Goal: Transaction & Acquisition: Purchase product/service

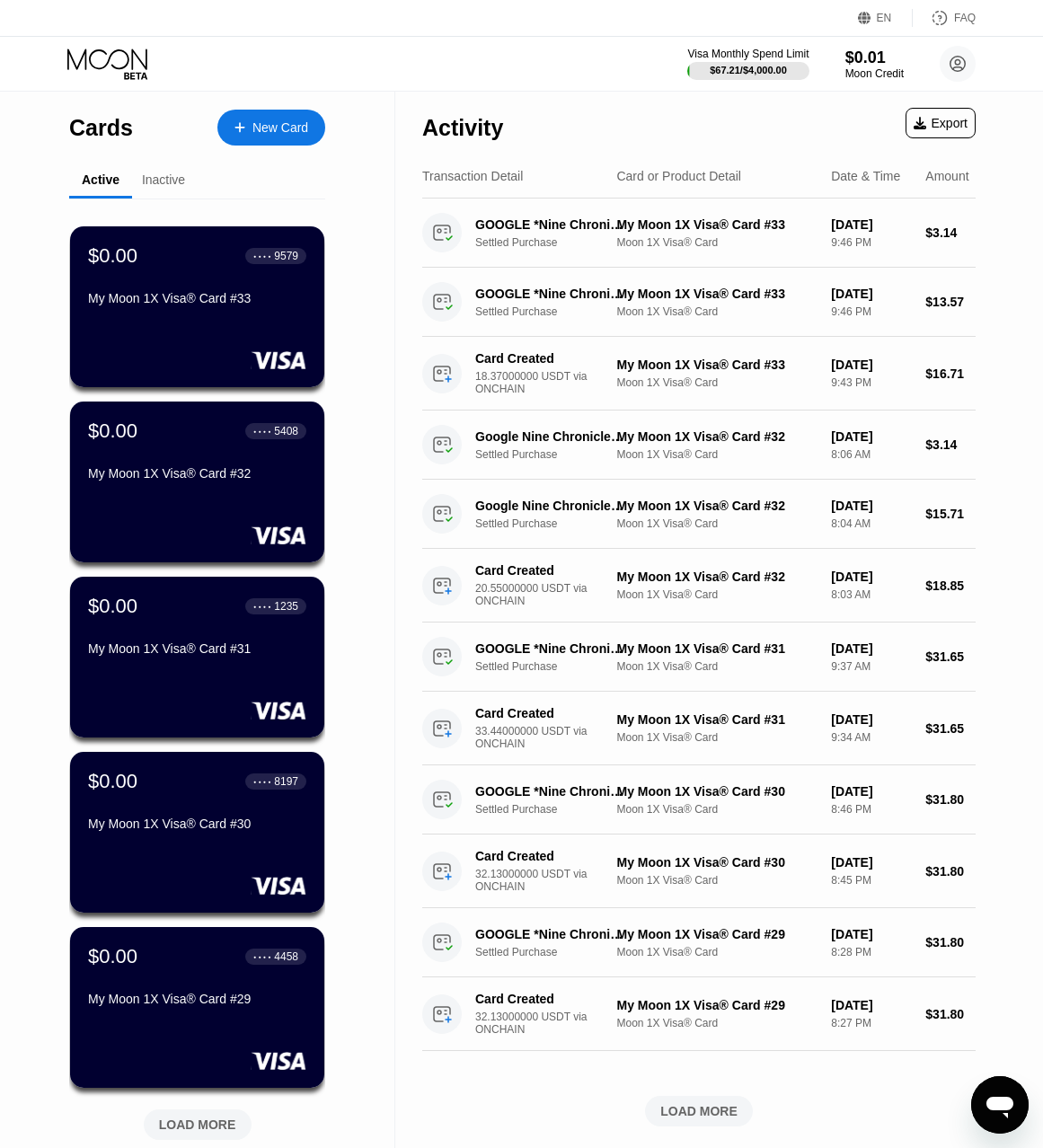
click at [265, 140] on div "New Card" at bounding box center [271, 128] width 108 height 36
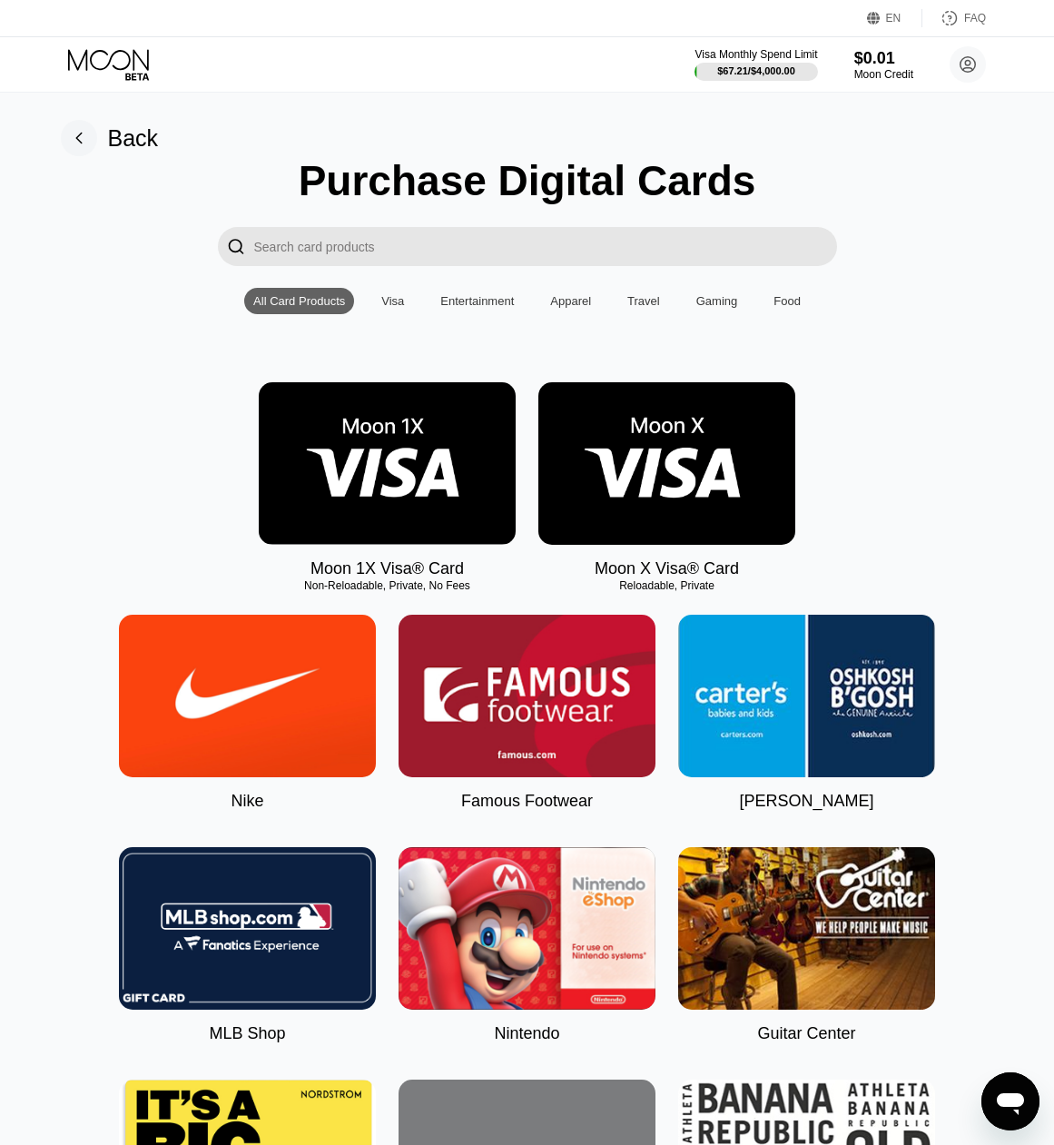
click at [418, 465] on img at bounding box center [387, 463] width 257 height 162
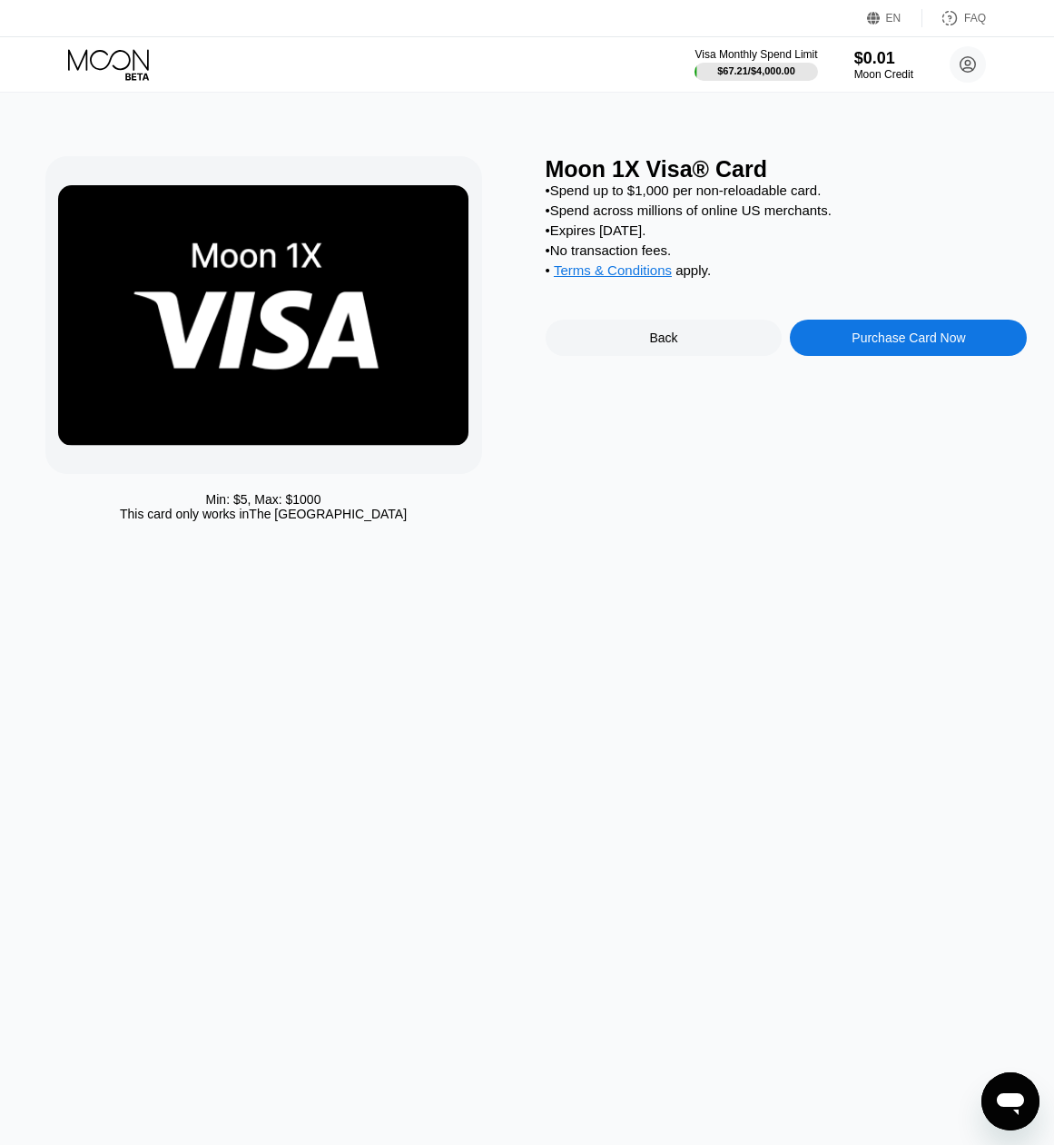
click at [869, 345] on div "Purchase Card Now" at bounding box center [907, 337] width 113 height 15
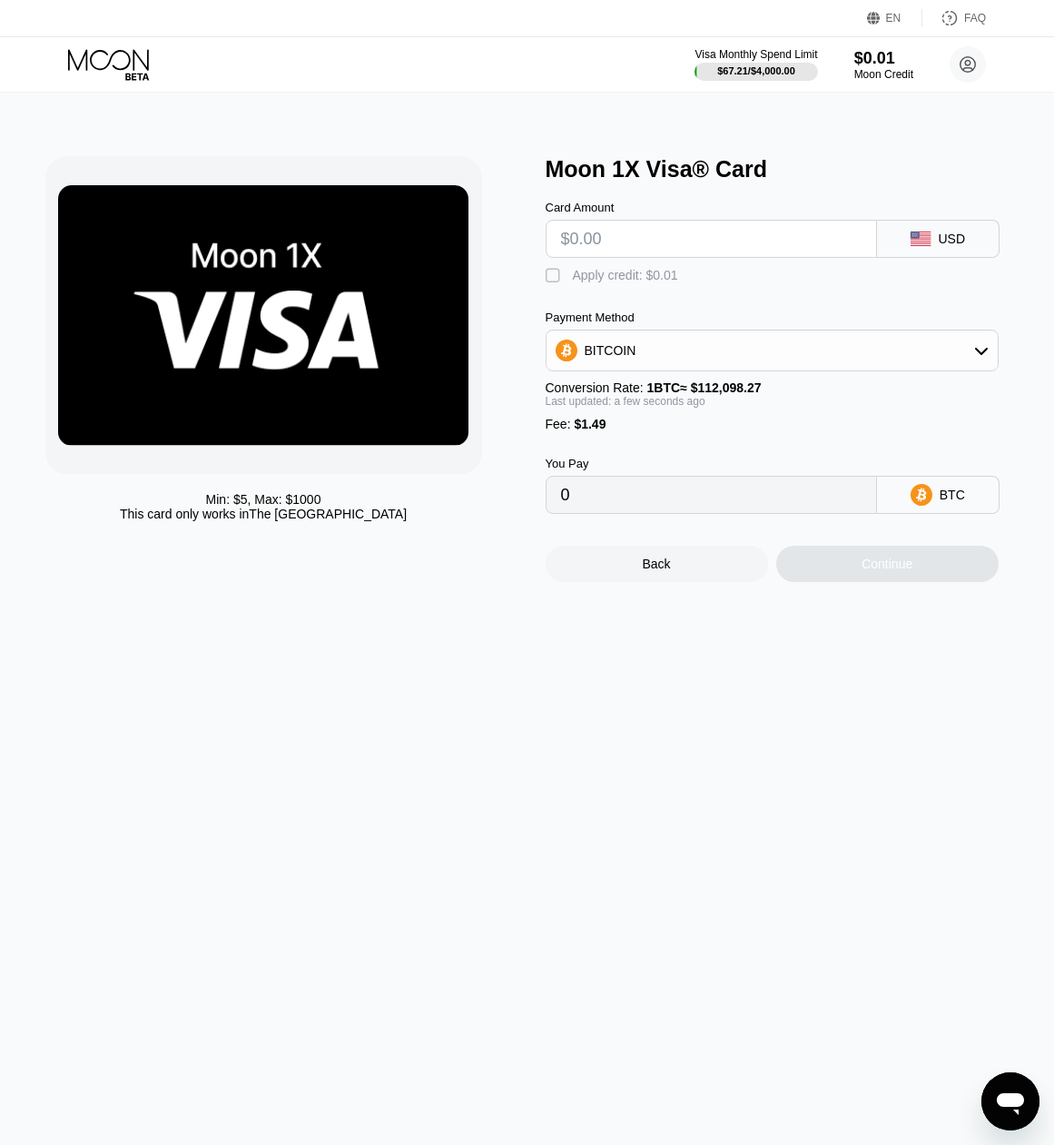
click at [662, 513] on input "0" at bounding box center [711, 495] width 300 height 36
drag, startPoint x: 631, startPoint y: 247, endPoint x: 533, endPoint y: 244, distance: 98.1
click at [533, 244] on div "Min: $ 5 , Max: $ 1000 This card only works in The United States Moon 1X Visa® …" at bounding box center [527, 369] width 964 height 426
type input "$3"
type input "0.00004006"
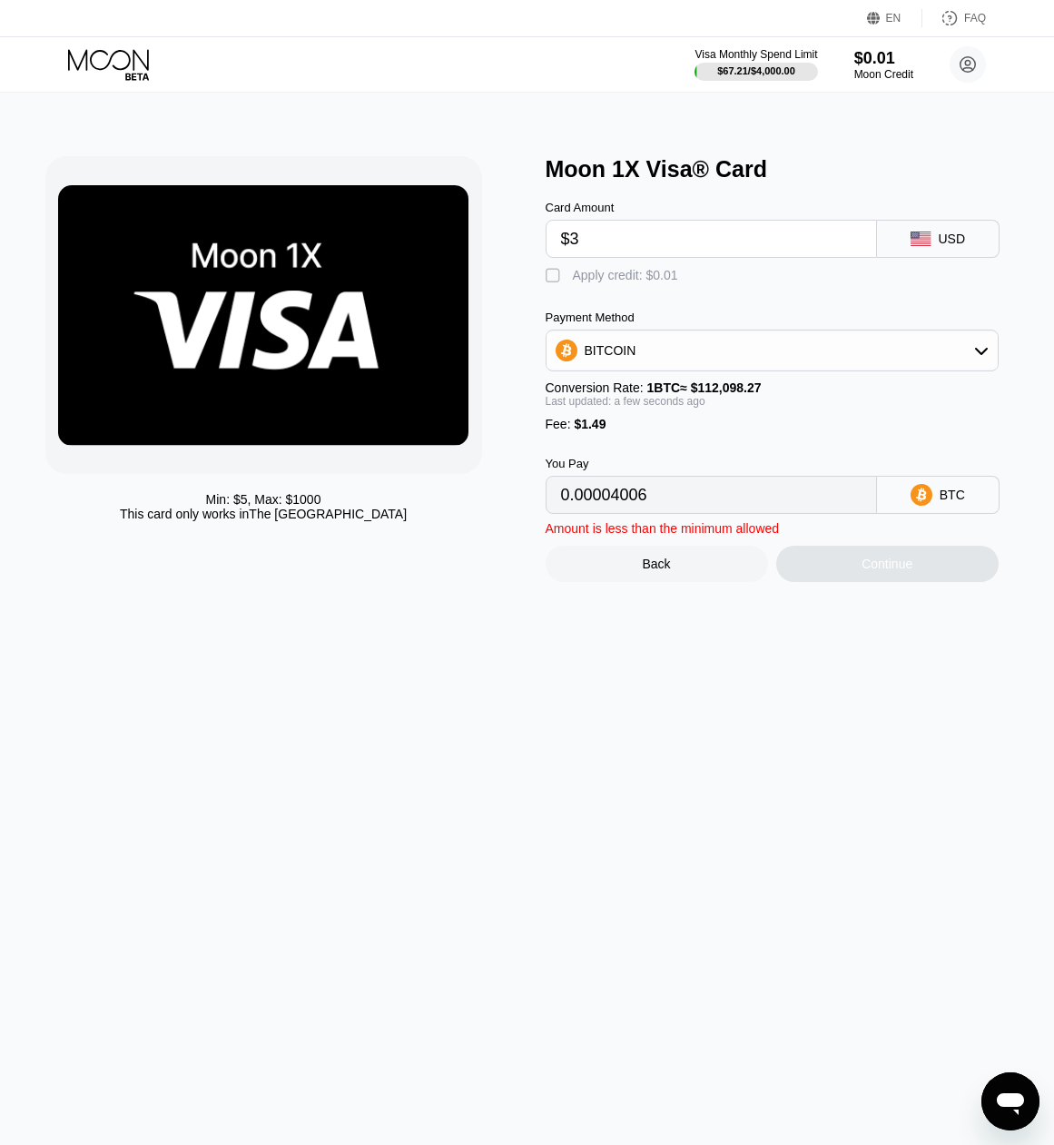
type input "$31"
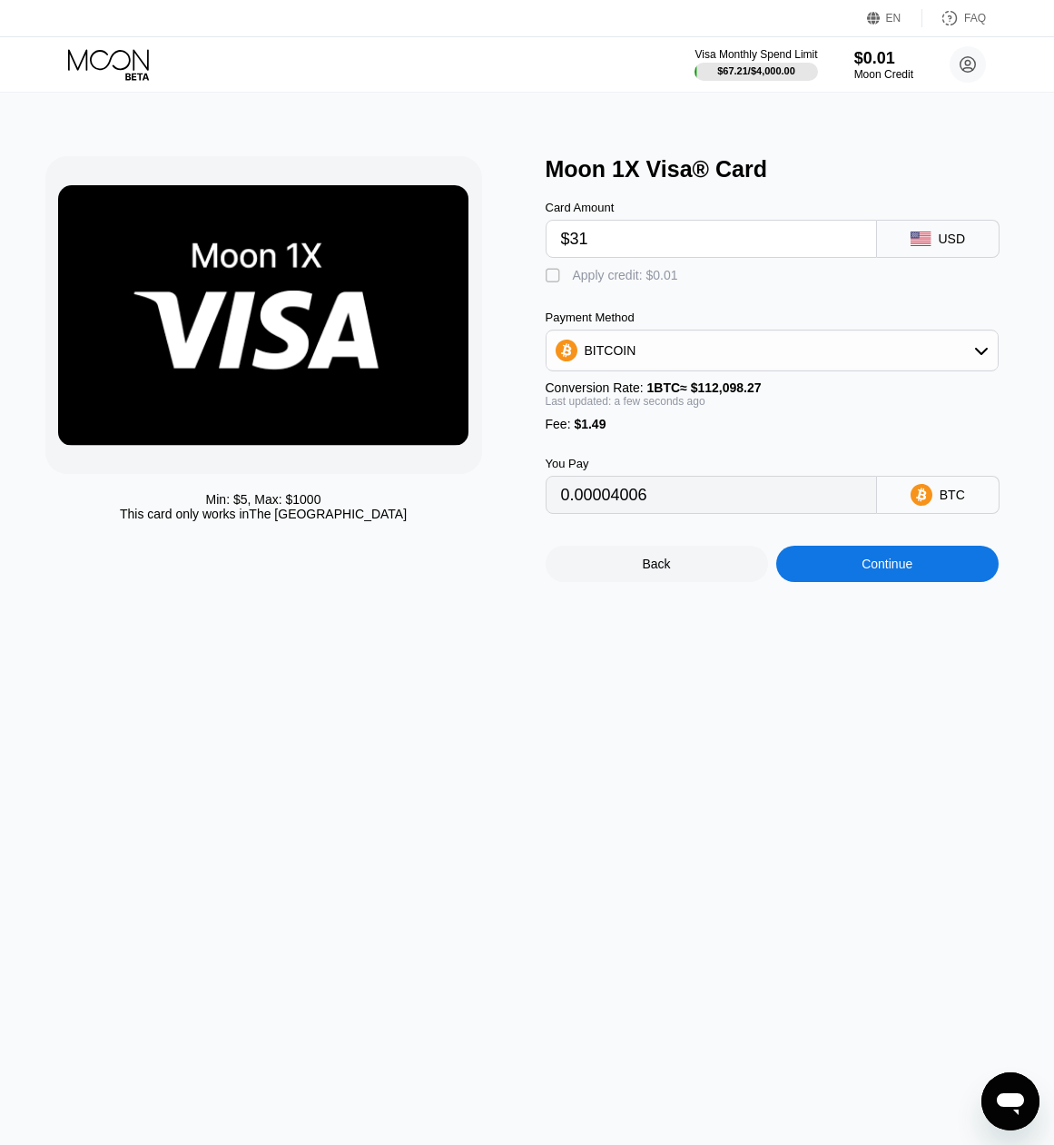
type input "0.00028984"
type input "$31.4"
type input "0.00029341"
type input "$31.46"
type input "0.00029394"
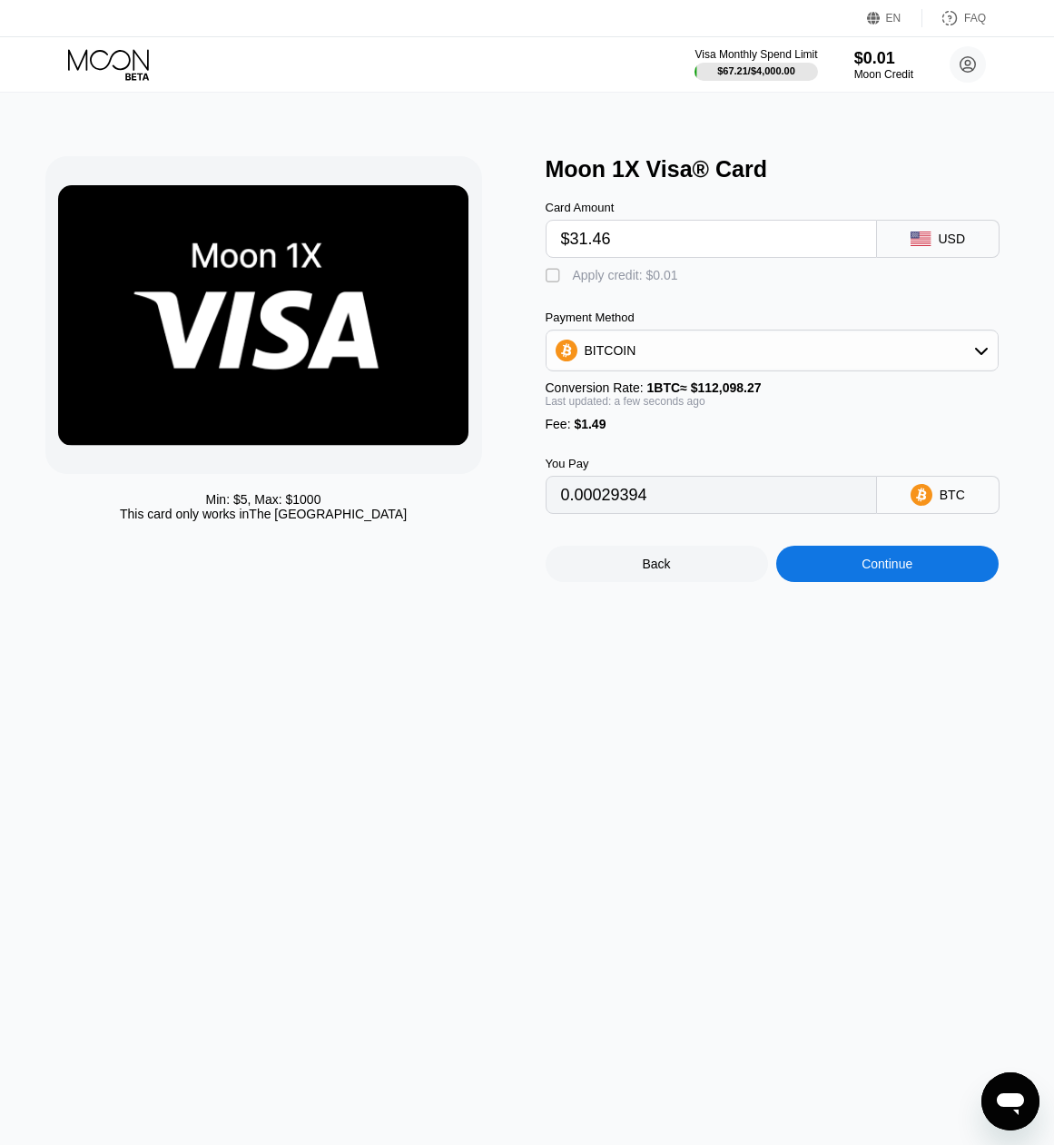
type input "$31.46"
click at [618, 353] on div "BITCOIN" at bounding box center [611, 350] width 52 height 15
click at [608, 448] on span "USDT on TRON" at bounding box center [635, 440] width 92 height 15
type input "33.28"
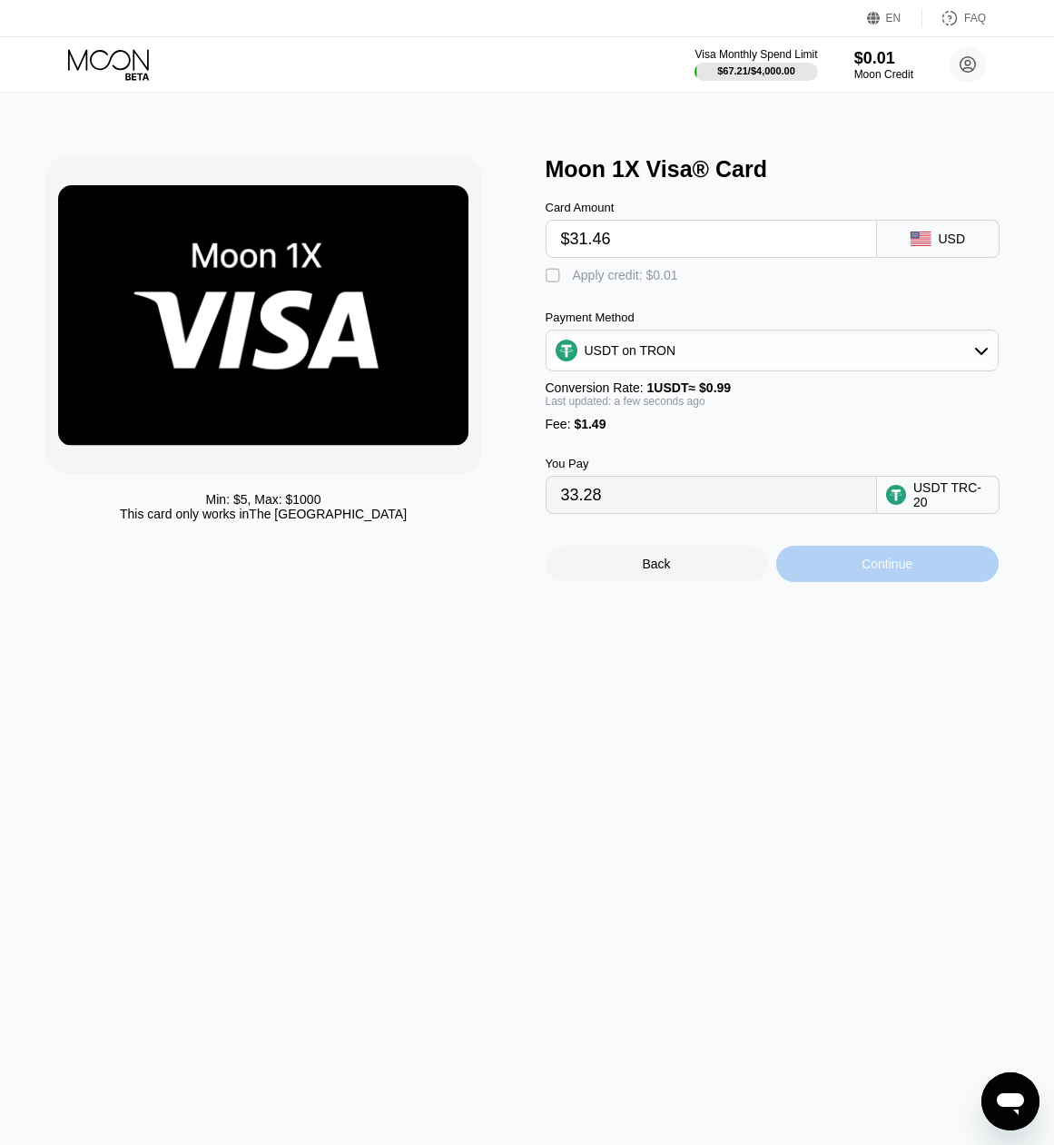
click at [854, 582] on div "Continue" at bounding box center [887, 564] width 222 height 36
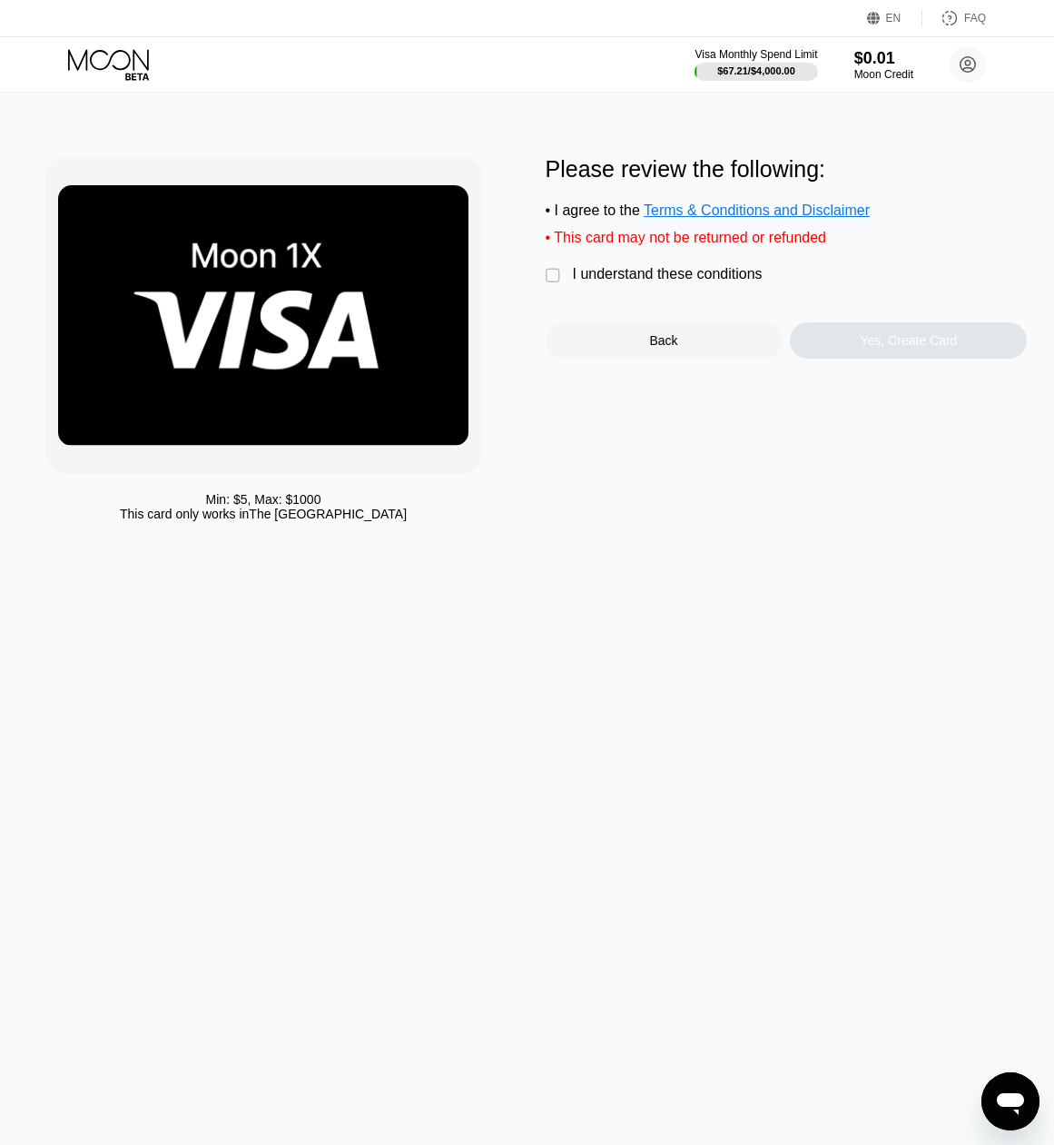
click at [566, 279] on div " I understand these conditions" at bounding box center [659, 275] width 226 height 19
drag, startPoint x: 866, startPoint y: 349, endPoint x: 763, endPoint y: 71, distance: 296.1
click at [867, 348] on div "Yes, Create Card" at bounding box center [909, 340] width 97 height 15
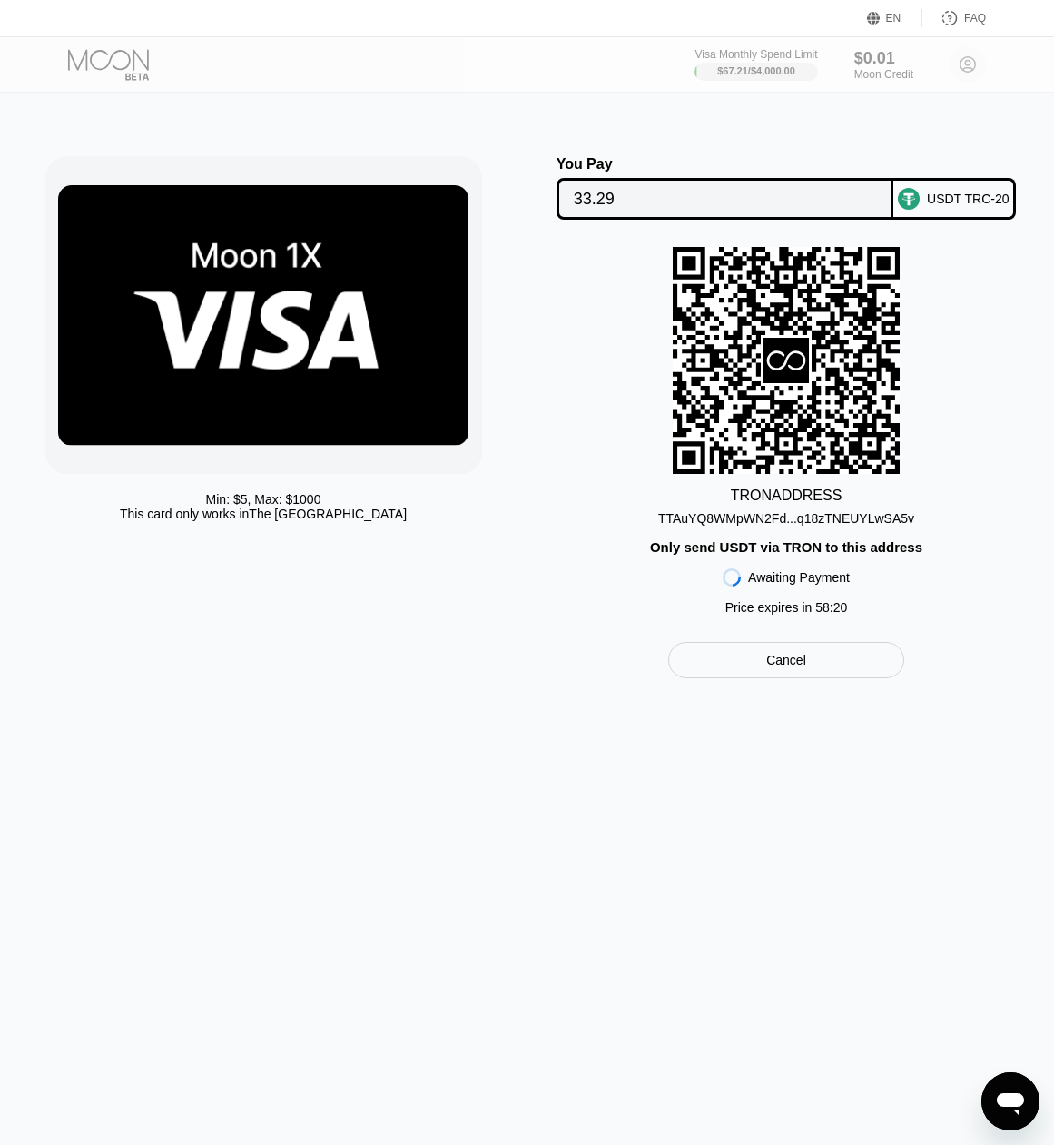
click at [394, 592] on div "Min: $ 5 , Max: $ 1000 This card only works in The United States" at bounding box center [286, 417] width 482 height 522
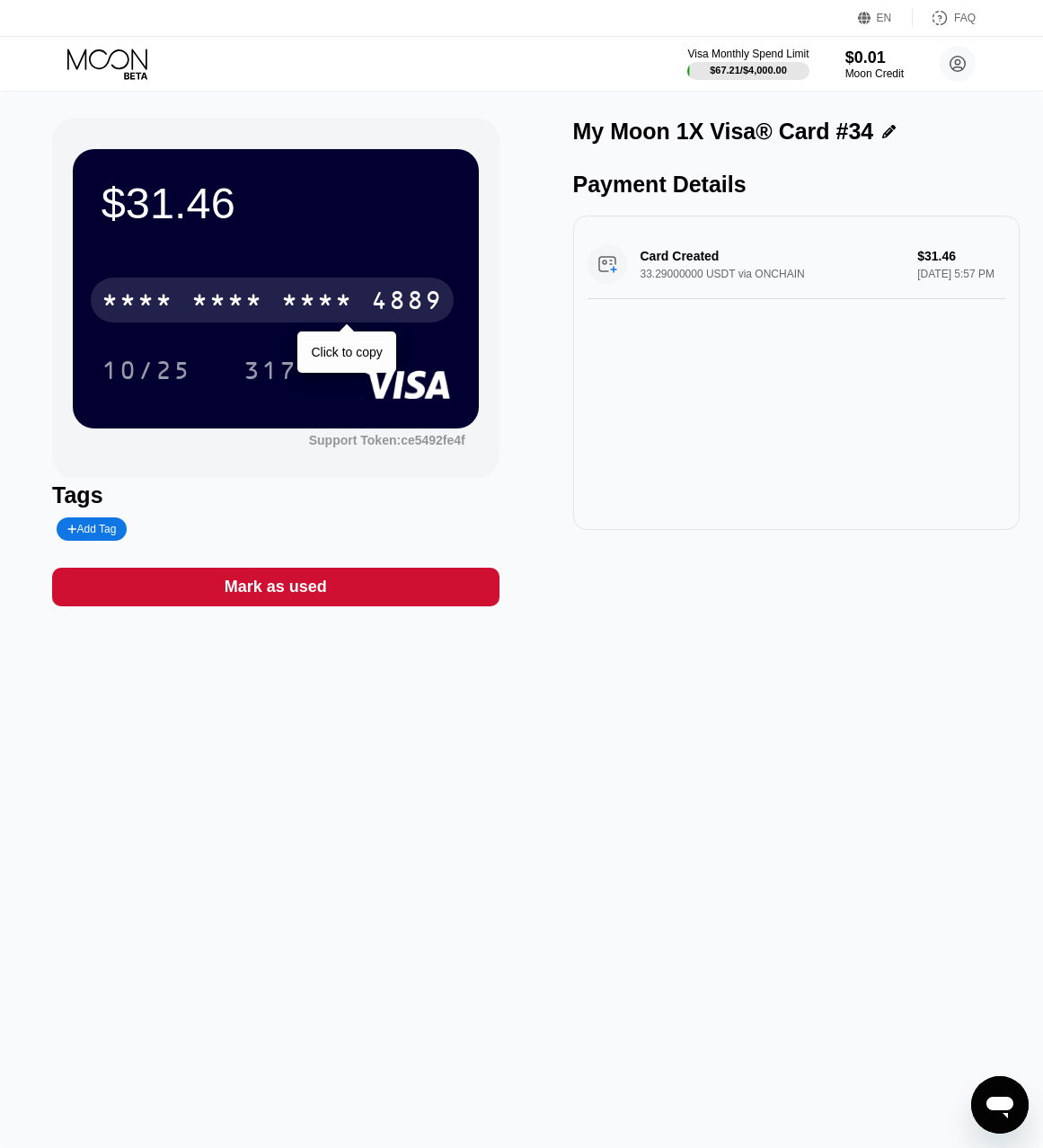
click at [390, 299] on div "4889" at bounding box center [407, 302] width 72 height 29
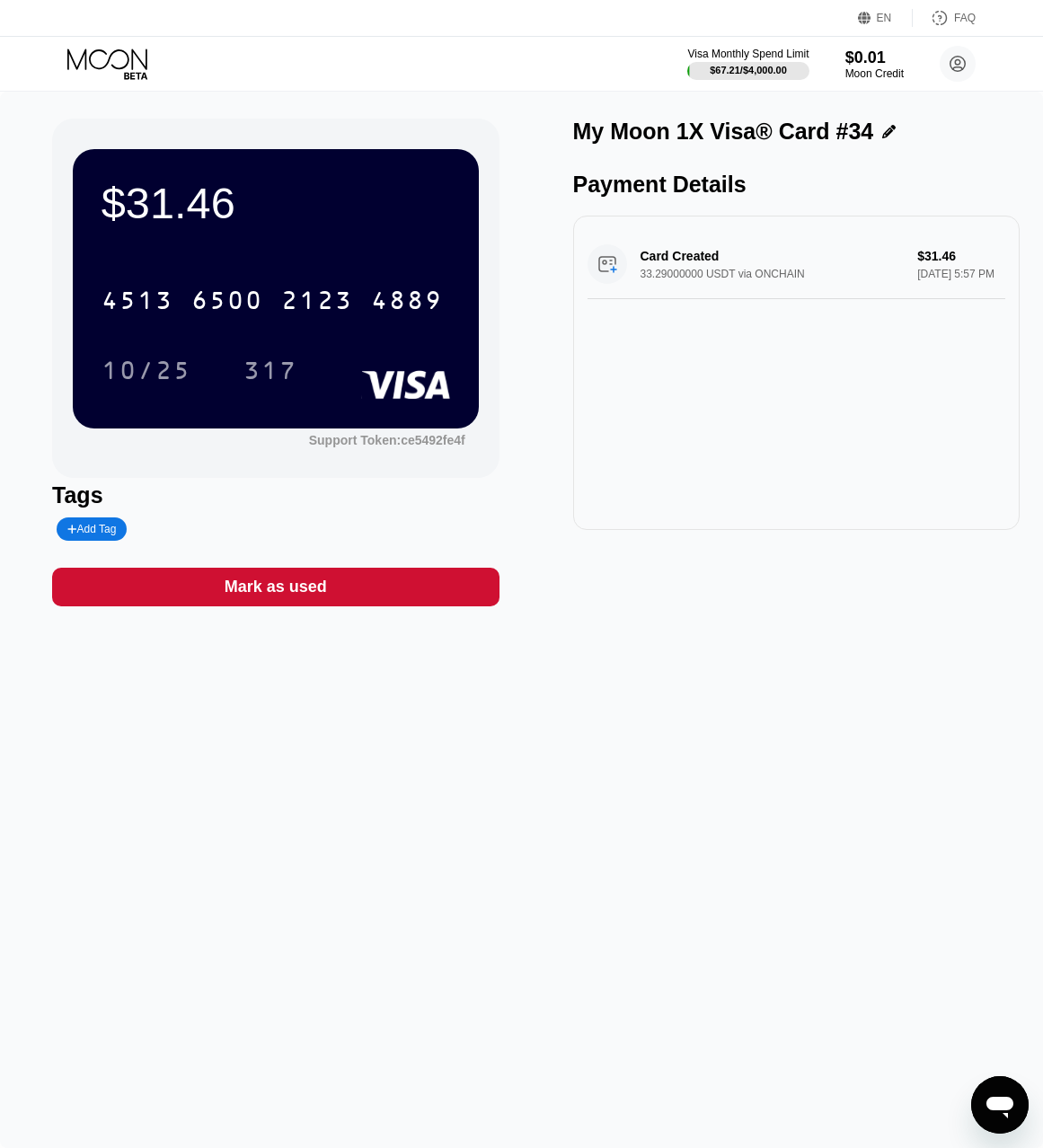
drag, startPoint x: 779, startPoint y: 739, endPoint x: 769, endPoint y: 727, distance: 15.6
click at [779, 739] on div "$31.46 4513 6500 2123 4889 10/25 317 Support Token: ce5492fe4f Tags Add Tag Mar…" at bounding box center [522, 620] width 1043 height 1056
click at [155, 371] on div "10/25" at bounding box center [146, 372] width 90 height 29
drag, startPoint x: 774, startPoint y: 656, endPoint x: 744, endPoint y: 633, distance: 37.8
click at [771, 655] on div "$31.46 4513 6500 2123 4889 10/25 317 Support Token: ce5492fe4f Tags Add Tag Mar…" at bounding box center [522, 620] width 1043 height 1056
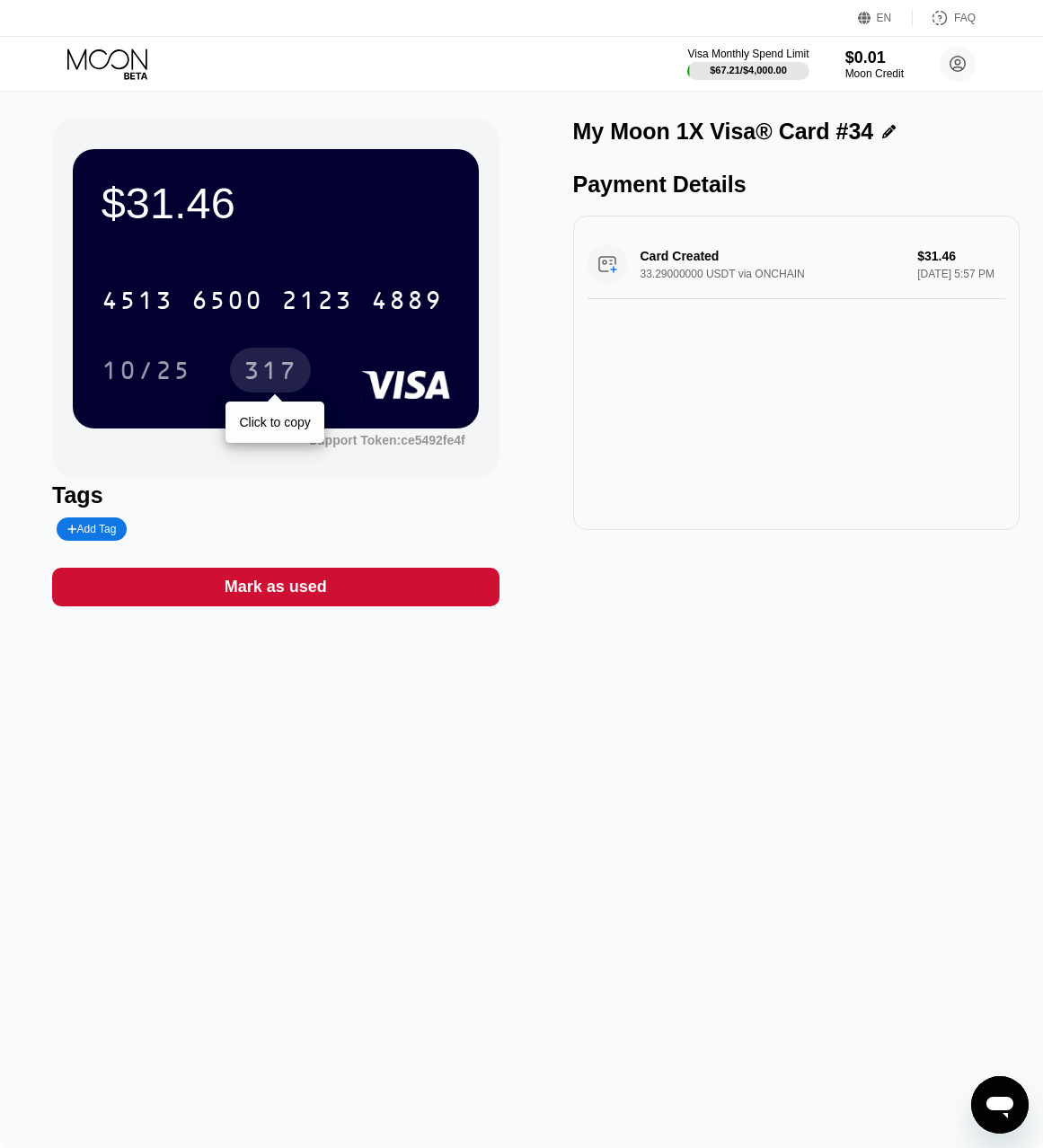
click at [264, 378] on div "317" at bounding box center [270, 372] width 53 height 29
click at [841, 767] on div "$31.46 4513 6500 2123 4889 10/25 317 Support Token: ce5492fe4f Tags Add Tag Mar…" at bounding box center [522, 620] width 1043 height 1056
drag, startPoint x: 669, startPoint y: 857, endPoint x: 692, endPoint y: 816, distance: 47.0
click at [669, 857] on div "$31.46 4513 6500 2123 4889 10/25 317 Support Token: ce5492fe4f Tags Add Tag Mar…" at bounding box center [522, 620] width 1043 height 1056
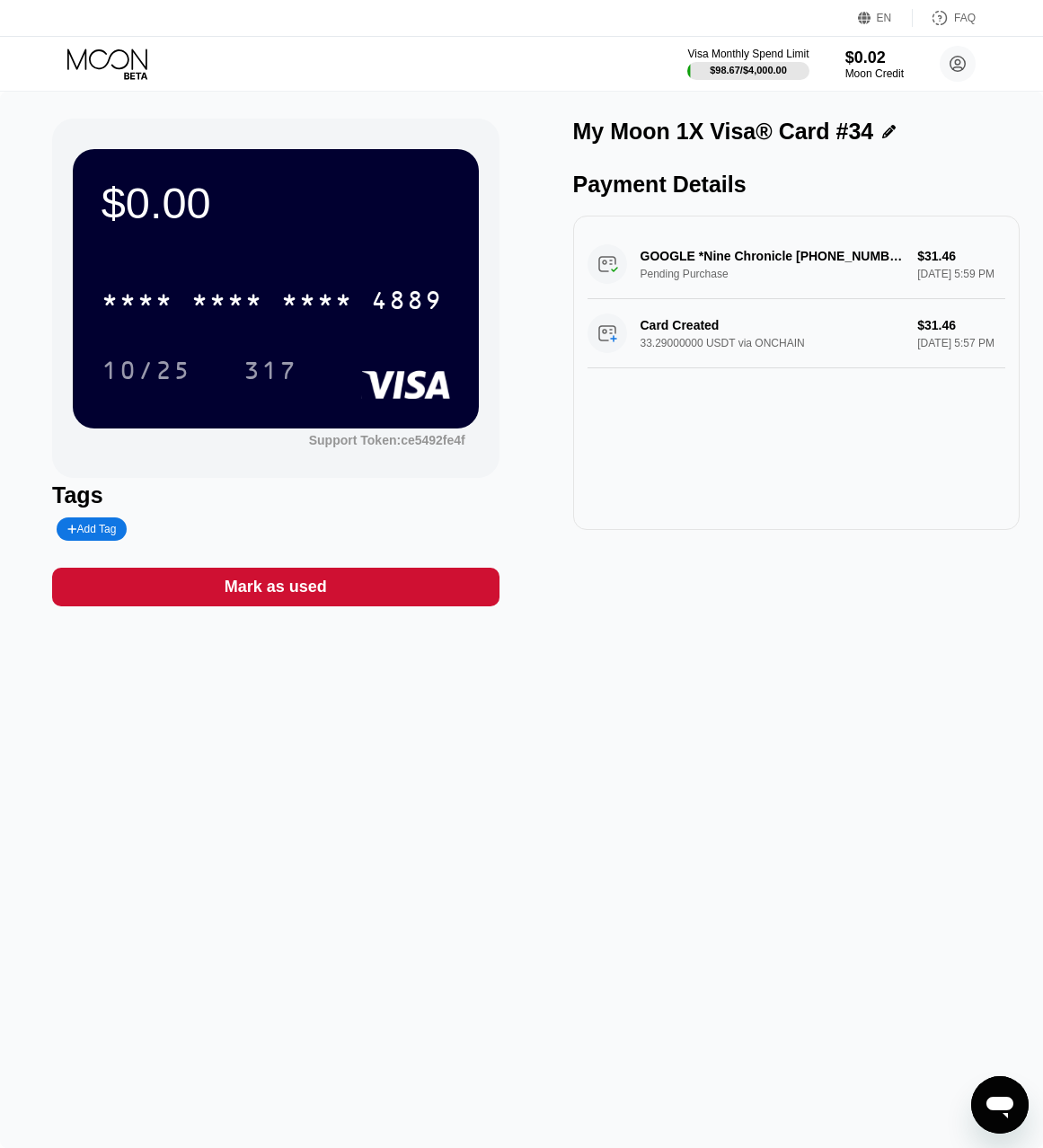
click at [648, 842] on div "$0.00 * * * * * * * * * * * * 4889 10/25 317 Support Token: ce5492fe4f Tags Add…" at bounding box center [522, 620] width 1043 height 1056
